Goal: Navigation & Orientation: Find specific page/section

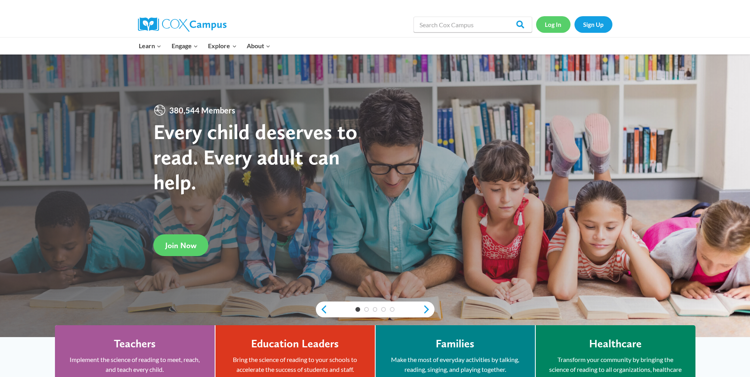
click at [554, 25] on link "Log In" at bounding box center [553, 24] width 34 height 16
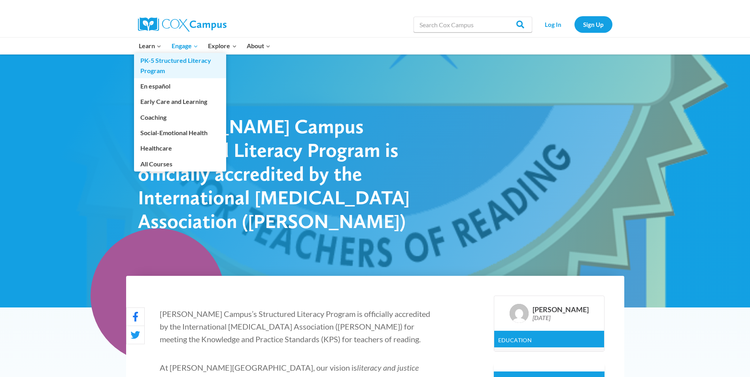
click at [155, 59] on link "PK-5 Structured Literacy Program" at bounding box center [180, 65] width 92 height 25
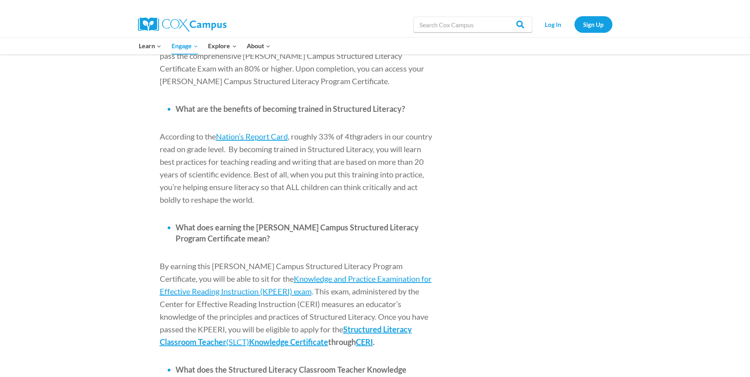
scroll to position [830, 0]
